Goal: Task Accomplishment & Management: Manage account settings

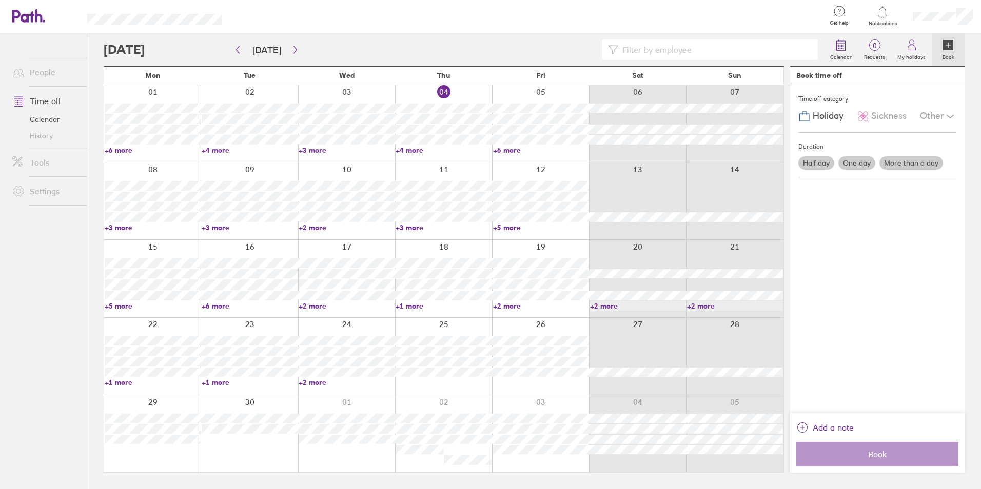
click at [420, 146] on link "+4 more" at bounding box center [444, 150] width 96 height 9
click at [510, 148] on link "+6 more" at bounding box center [541, 150] width 96 height 9
click at [415, 150] on link "+4 more" at bounding box center [444, 150] width 96 height 9
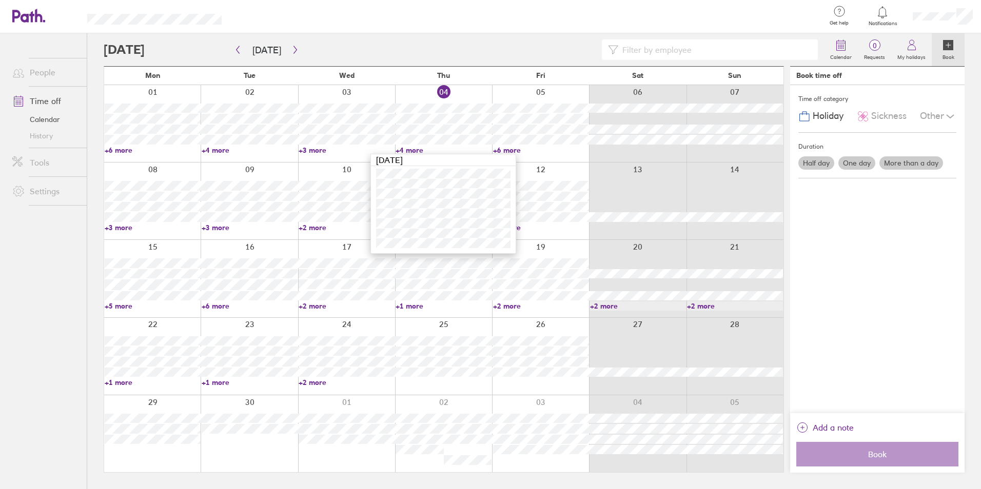
click at [408, 146] on link "+4 more" at bounding box center [444, 150] width 96 height 9
click at [111, 227] on link "+3 more" at bounding box center [153, 227] width 96 height 9
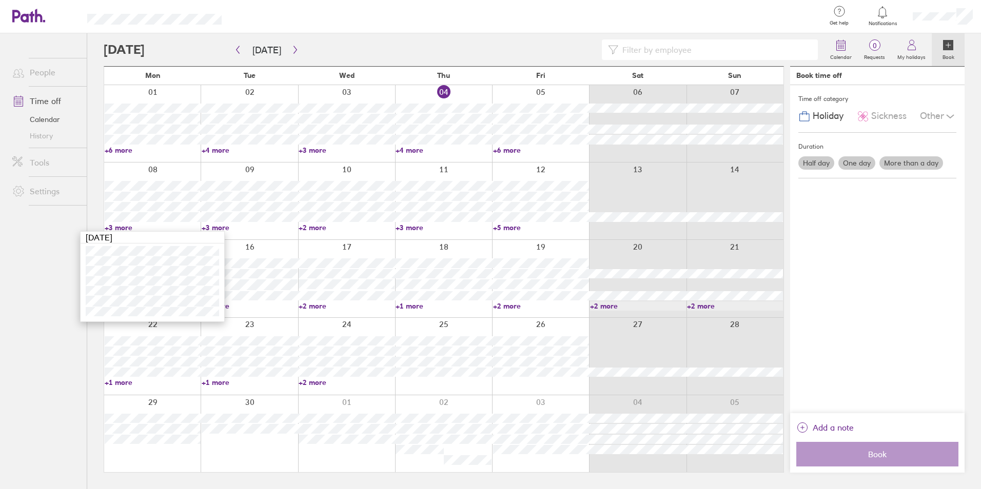
click at [36, 339] on ul "People Time off Calendar History Tools Settings" at bounding box center [43, 244] width 87 height 422
click at [209, 223] on link "+3 more" at bounding box center [250, 227] width 96 height 9
click at [349, 229] on link "+2 more" at bounding box center [347, 227] width 96 height 9
click at [509, 223] on link "+5 more" at bounding box center [541, 227] width 96 height 9
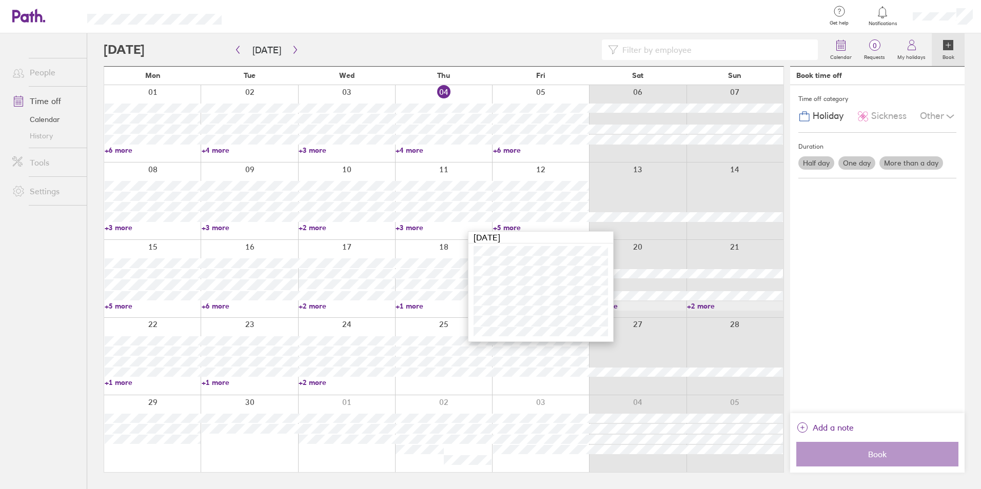
click at [419, 225] on link "+3 more" at bounding box center [444, 227] width 96 height 9
click at [311, 231] on div "08 09 10 11 12 13 14 +3 more +3 more +2 more +3 more +5 more" at bounding box center [443, 200] width 679 height 77
click at [311, 229] on link "+2 more" at bounding box center [347, 227] width 96 height 9
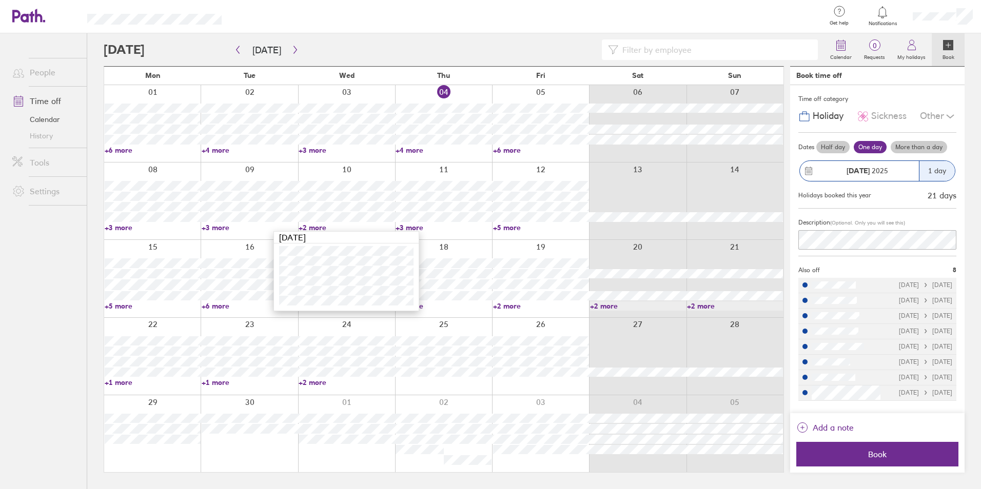
click at [226, 229] on link "+3 more" at bounding box center [250, 227] width 96 height 9
click at [112, 223] on link "+3 more" at bounding box center [153, 227] width 96 height 9
click at [112, 224] on link "+3 more" at bounding box center [153, 227] width 96 height 9
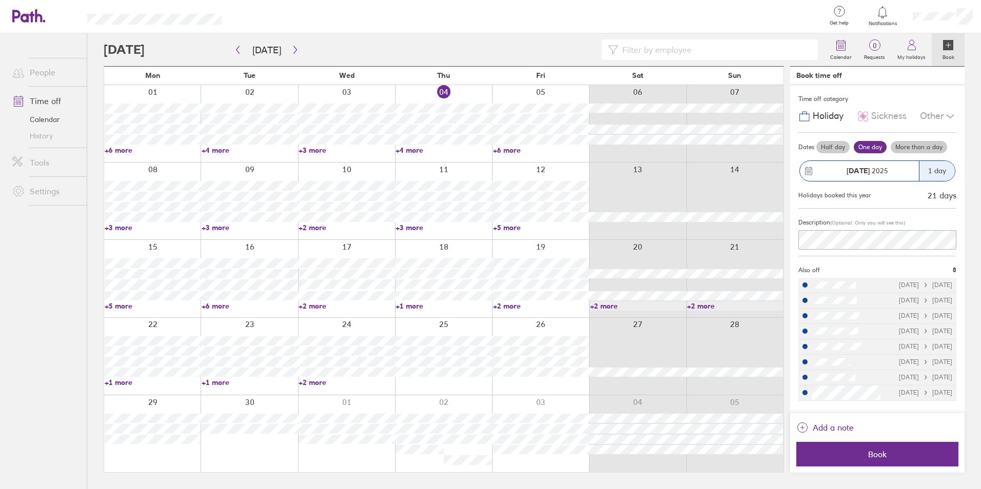
click at [408, 226] on link "+3 more" at bounding box center [444, 227] width 96 height 9
click at [121, 303] on link "+5 more" at bounding box center [153, 306] width 96 height 9
click at [236, 309] on link "+6 more" at bounding box center [250, 306] width 96 height 9
click at [208, 304] on link "+6 more" at bounding box center [250, 306] width 96 height 9
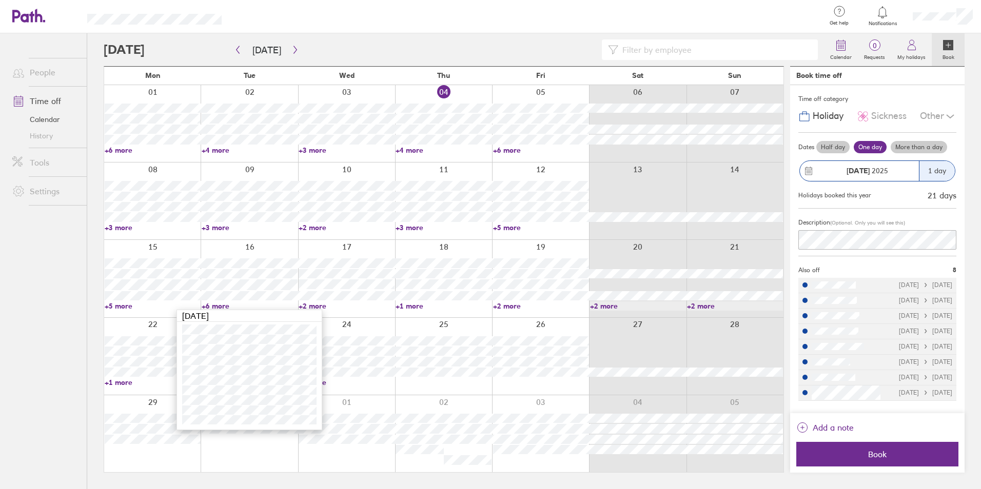
click at [320, 308] on link "+2 more" at bounding box center [347, 306] width 96 height 9
click at [426, 246] on div at bounding box center [443, 278] width 97 height 77
click at [906, 50] on link "My holidays" at bounding box center [911, 49] width 41 height 33
